Goal: Task Accomplishment & Management: Use online tool/utility

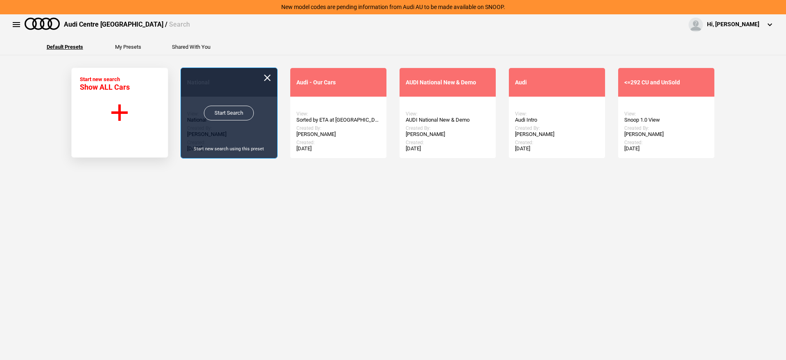
click at [224, 109] on link "Start Search" at bounding box center [229, 113] width 50 height 15
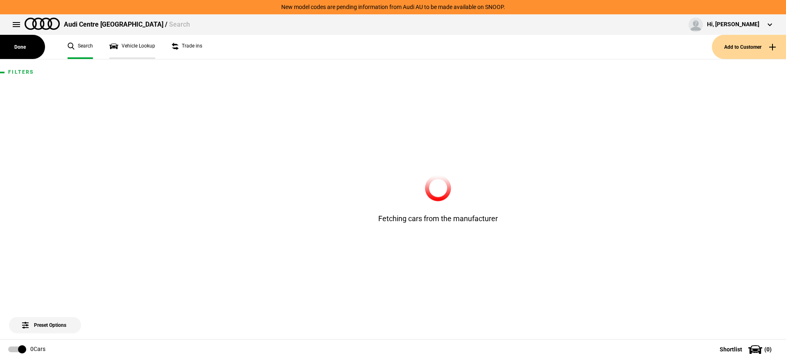
click at [151, 48] on link "Vehicle Lookup" at bounding box center [132, 47] width 46 height 24
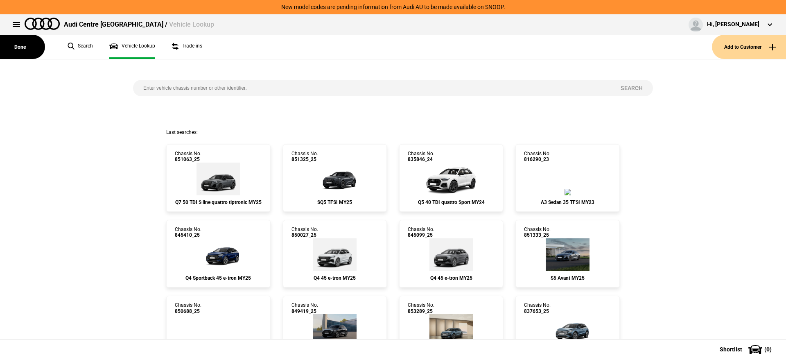
click at [226, 87] on input "search" at bounding box center [371, 88] width 477 height 16
paste input "854754"
type input "854754"
click at [611, 86] on button "Search" at bounding box center [631, 88] width 43 height 16
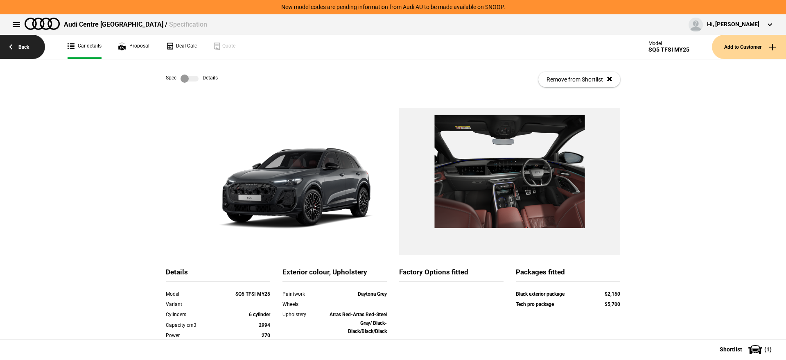
click at [45, 48] on link "Back" at bounding box center [22, 47] width 45 height 24
